Goal: Transaction & Acquisition: Book appointment/travel/reservation

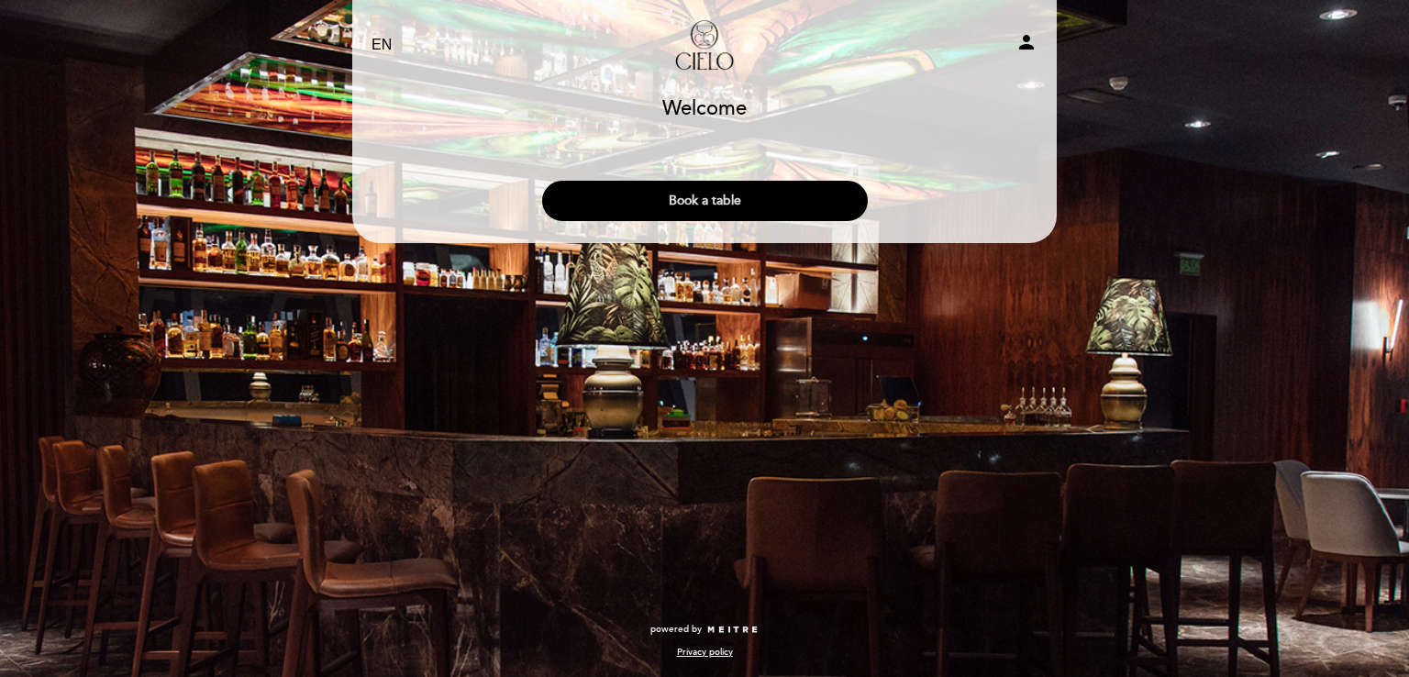
click at [729, 206] on button "Book a table" at bounding box center [705, 201] width 326 height 40
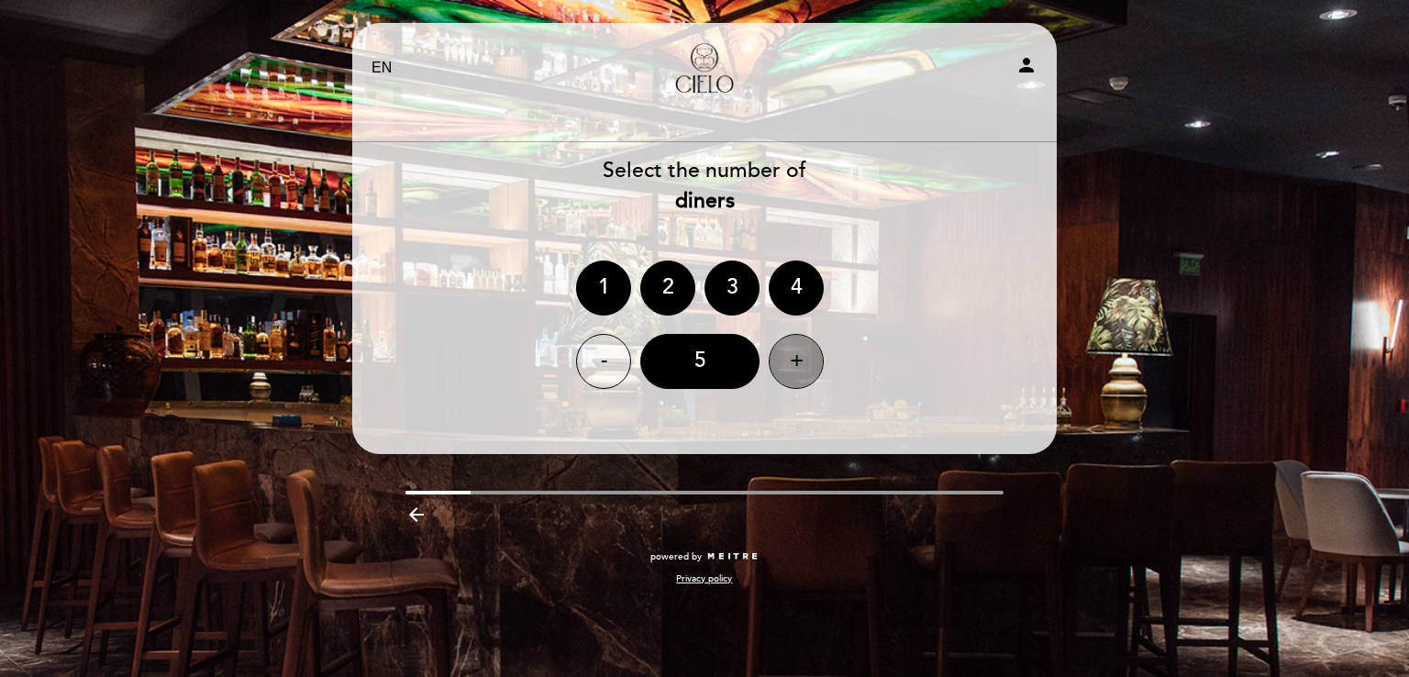
click at [799, 354] on div "+" at bounding box center [796, 361] width 55 height 55
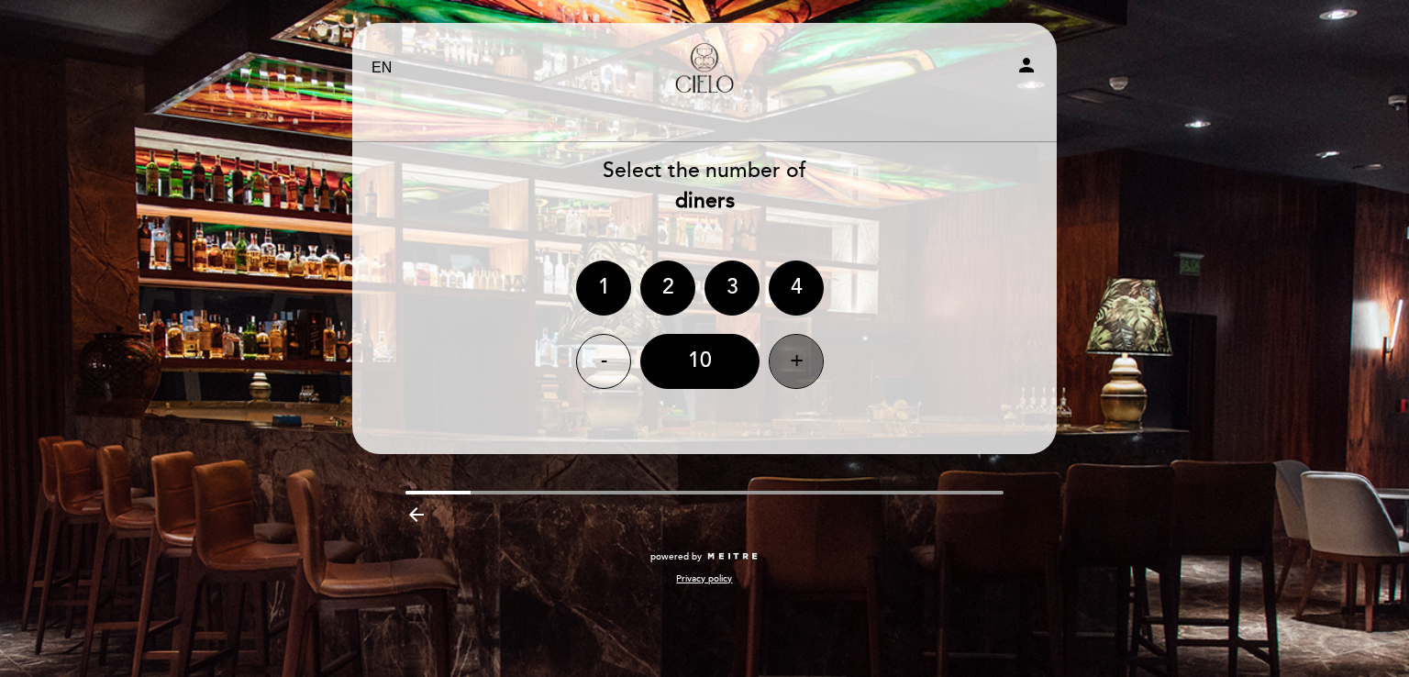
click at [799, 354] on div "+" at bounding box center [796, 361] width 55 height 55
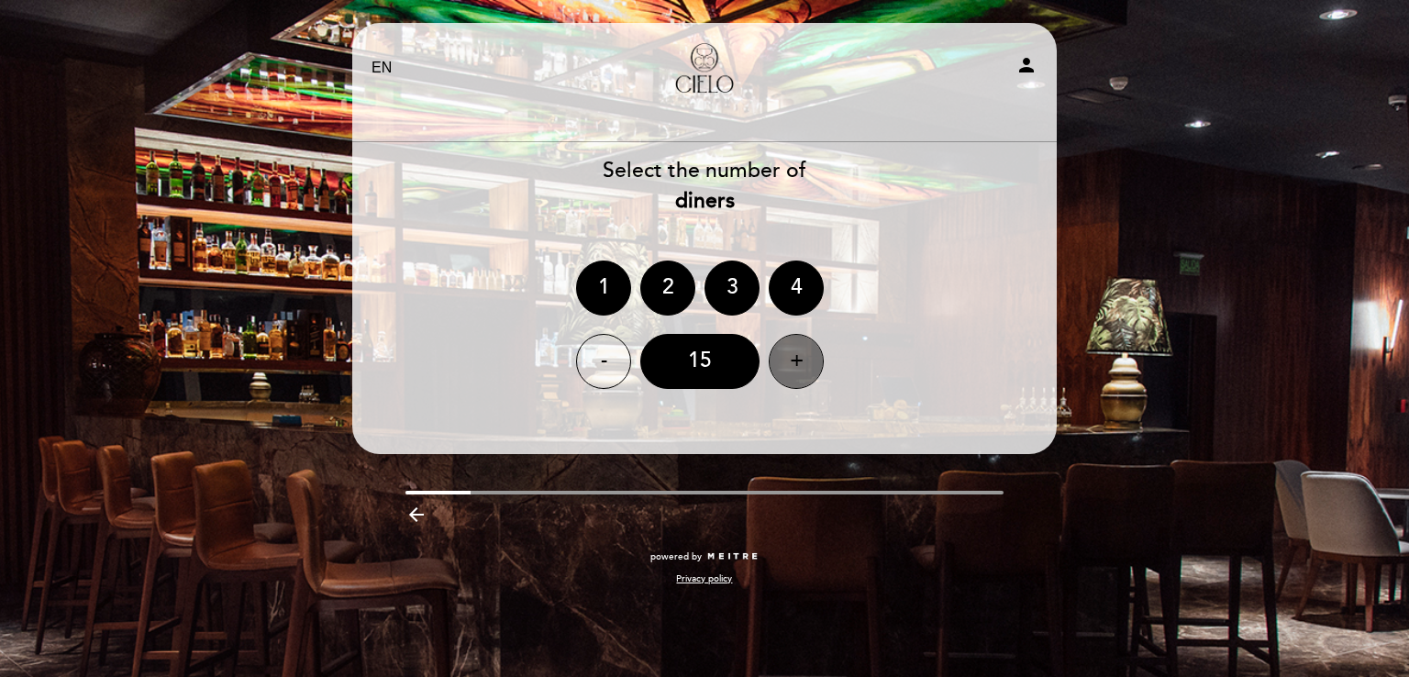
click at [799, 354] on div "+" at bounding box center [796, 361] width 55 height 55
